Goal: Find specific page/section: Find specific page/section

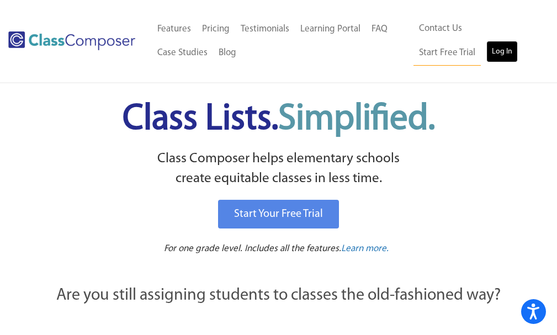
click at [487, 57] on link "Log In" at bounding box center [502, 52] width 31 height 22
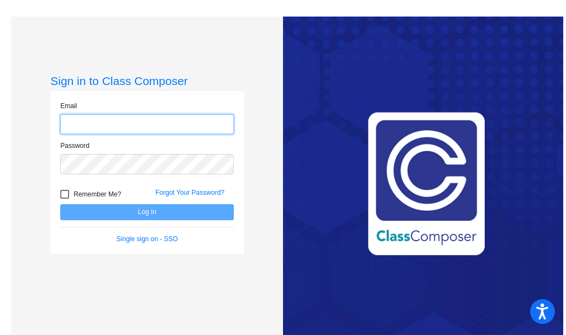
type input "[EMAIL_ADDRESS][DOMAIN_NAME]"
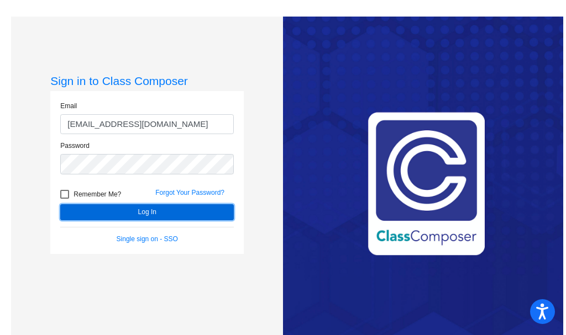
click at [151, 212] on button "Log In" at bounding box center [146, 212] width 173 height 16
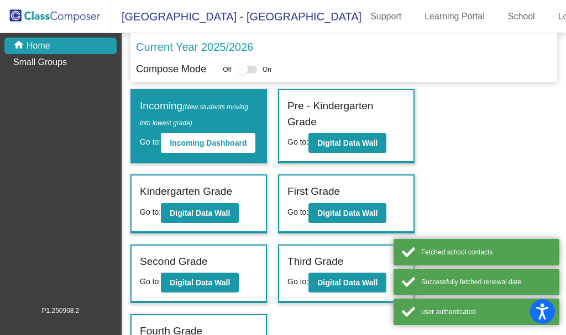
click at [151, 212] on mat-sidenav-content "Current Year 2025/2026 Compose Mode Off On Incoming (New students moving into l…" at bounding box center [343, 184] width 444 height 302
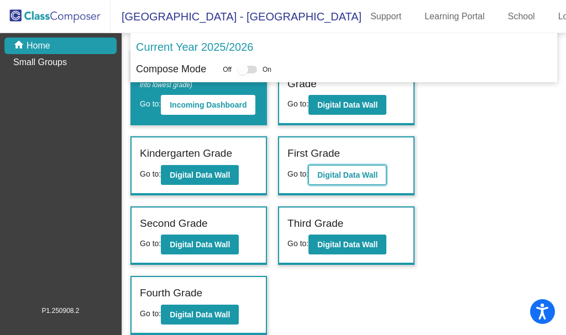
click at [343, 173] on b "Digital Data Wall" at bounding box center [347, 175] width 60 height 9
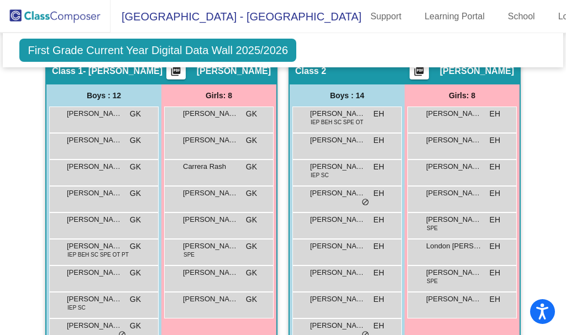
scroll to position [331, 0]
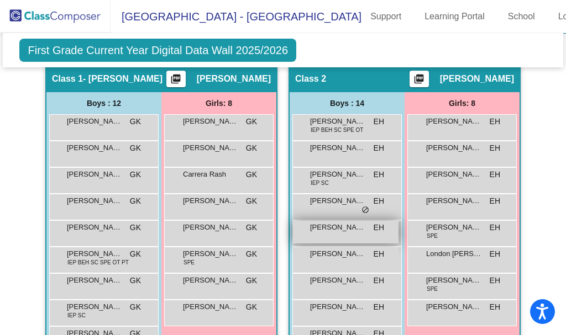
click at [336, 223] on span "[PERSON_NAME]" at bounding box center [337, 227] width 55 height 11
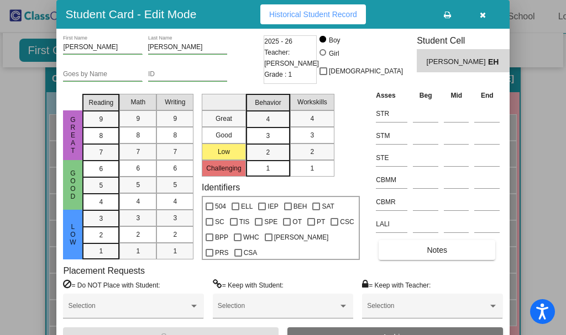
click at [341, 9] on button "Historical Student Record" at bounding box center [312, 14] width 105 height 20
